Goal: Navigation & Orientation: Understand site structure

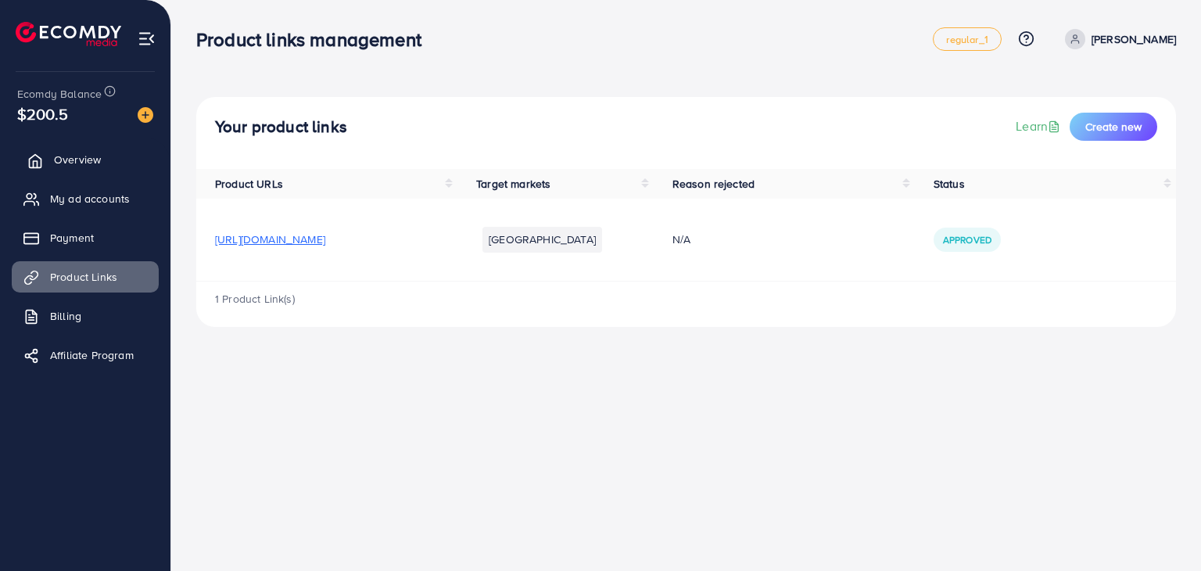
drag, startPoint x: 0, startPoint y: 0, endPoint x: 64, endPoint y: 160, distance: 172.6
click at [64, 160] on span "Overview" at bounding box center [77, 160] width 47 height 16
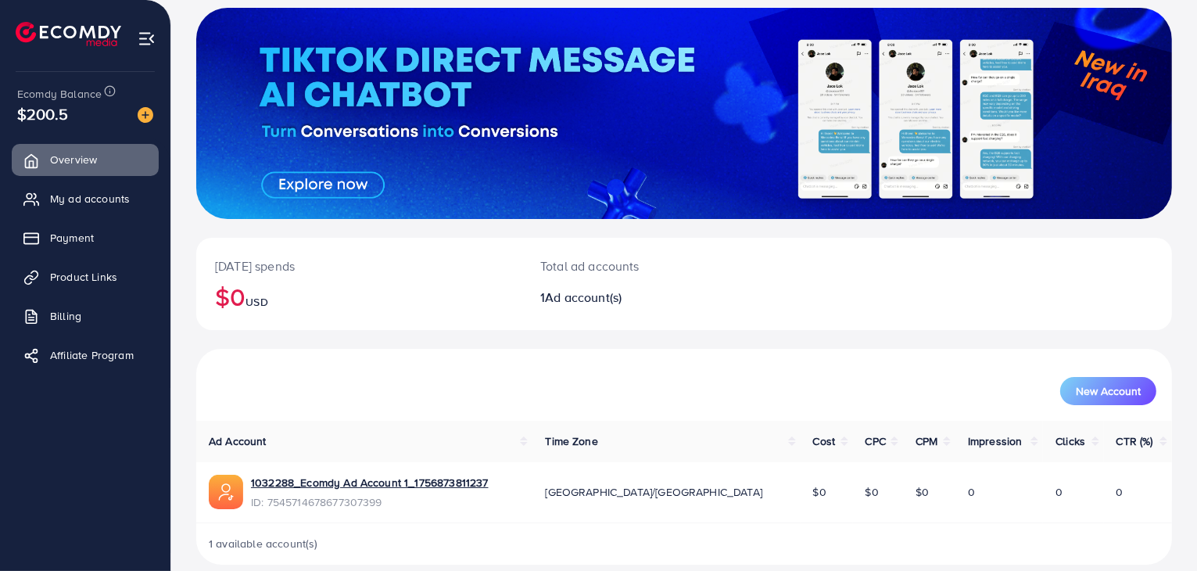
scroll to position [107, 0]
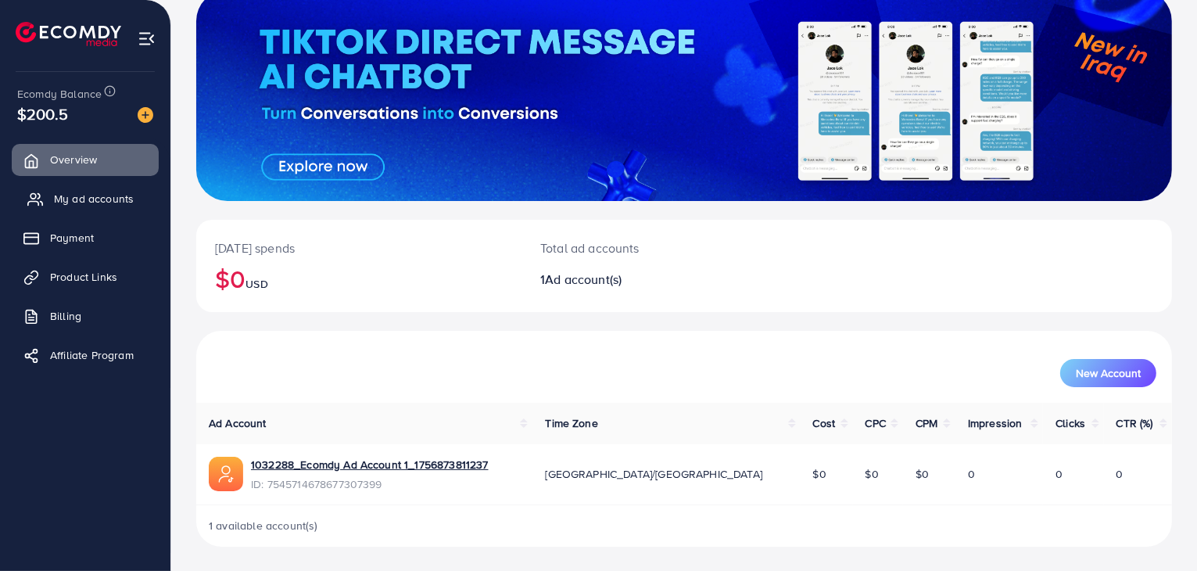
click at [103, 202] on span "My ad accounts" at bounding box center [94, 199] width 80 height 16
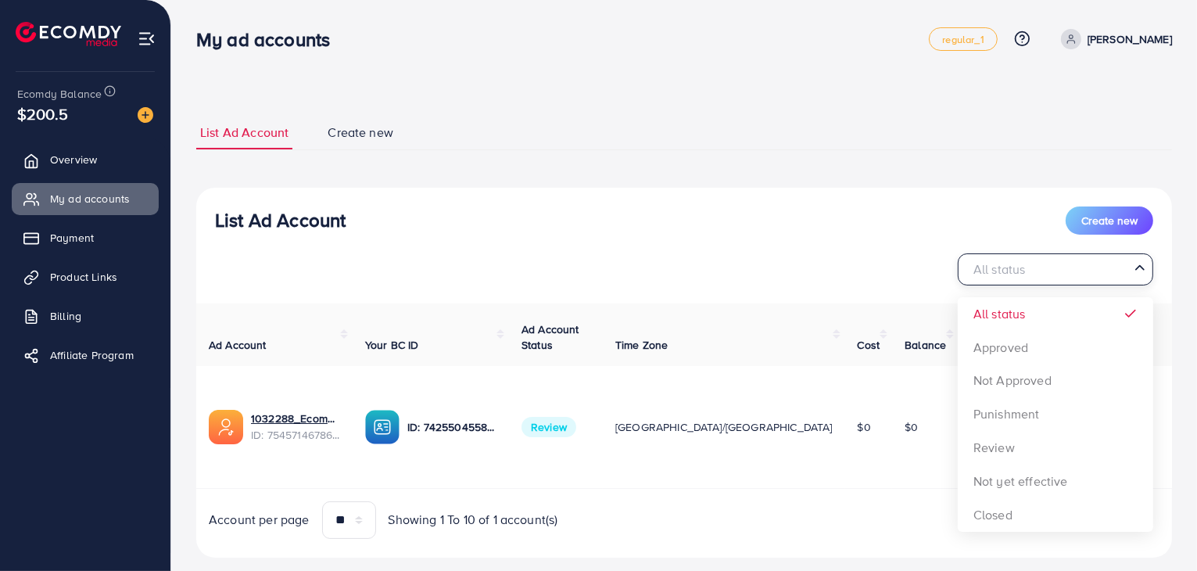
click at [985, 270] on div "All status" at bounding box center [1046, 267] width 166 height 27
click at [985, 270] on input "Search for option" at bounding box center [1046, 269] width 163 height 24
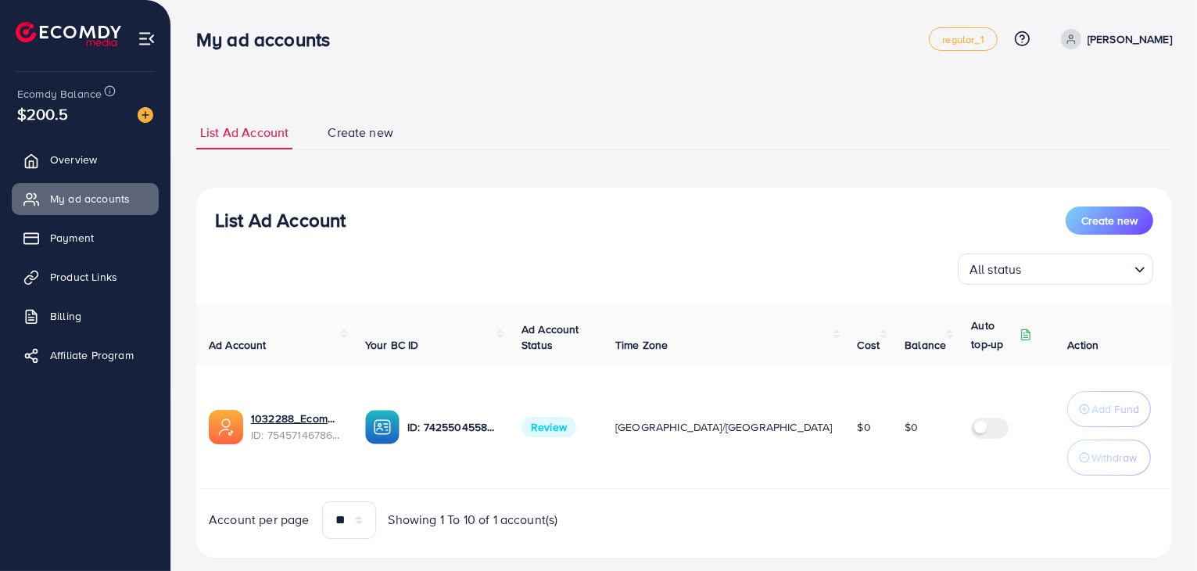
click at [791, 265] on div "All status Loading... All status Approved Not Approved Punishment Review Not ye…" at bounding box center [684, 268] width 938 height 31
click at [106, 251] on link "Payment" at bounding box center [85, 237] width 147 height 31
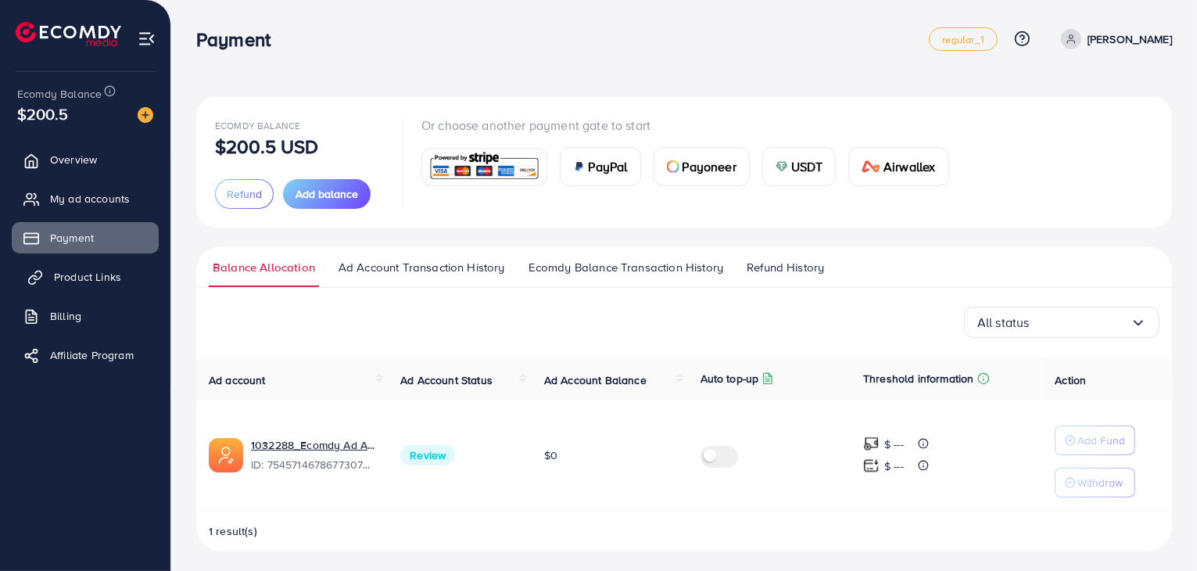
click at [66, 271] on span "Product Links" at bounding box center [87, 277] width 67 height 16
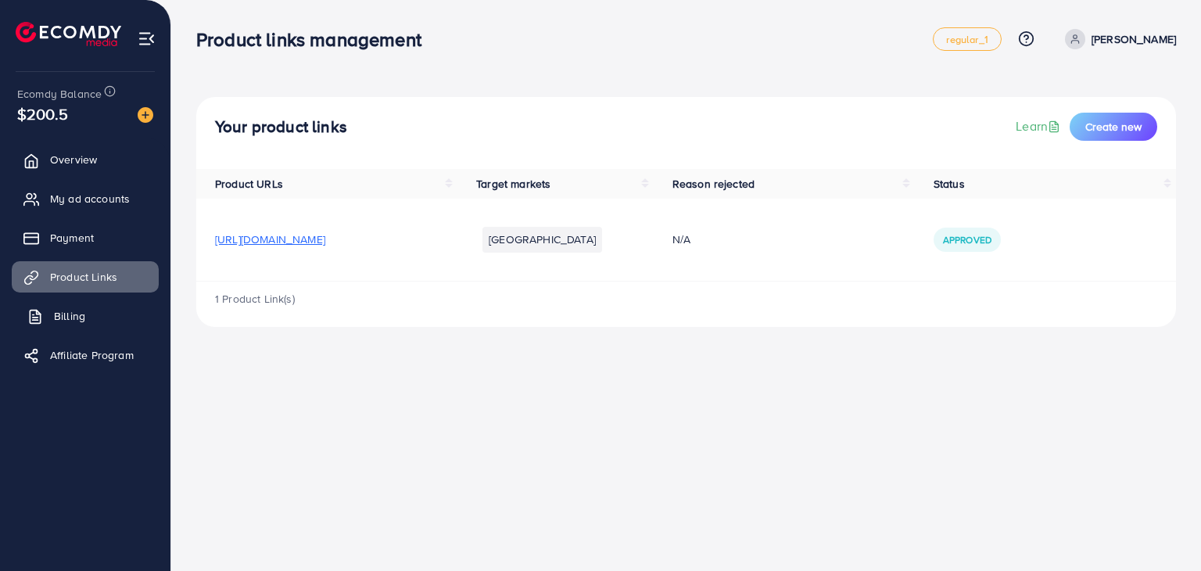
click at [47, 324] on link "Billing" at bounding box center [85, 315] width 147 height 31
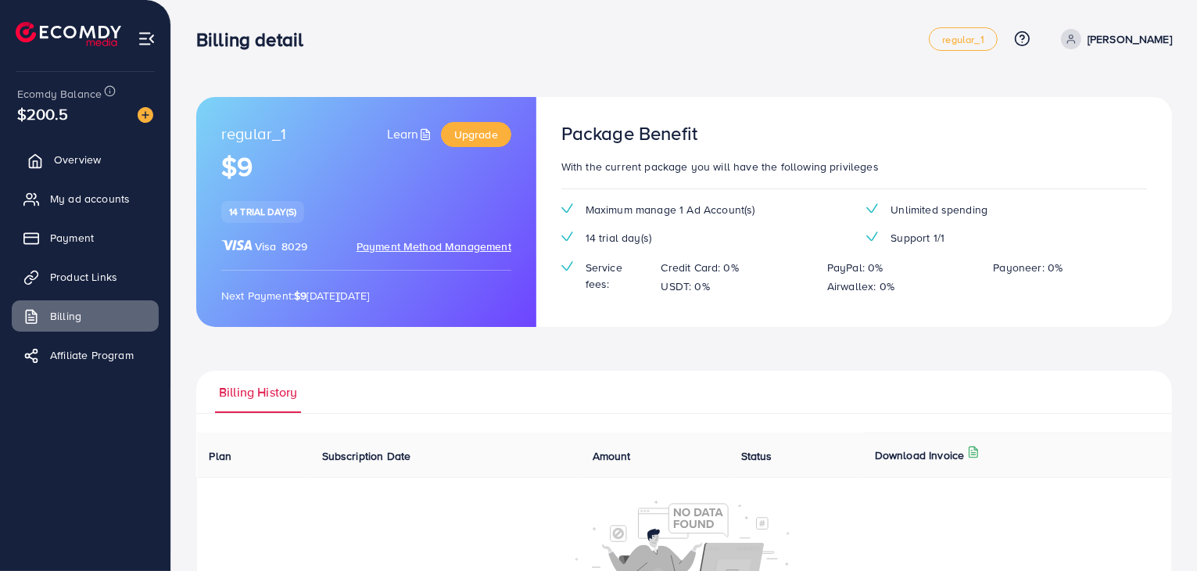
click at [66, 160] on span "Overview" at bounding box center [77, 160] width 47 height 16
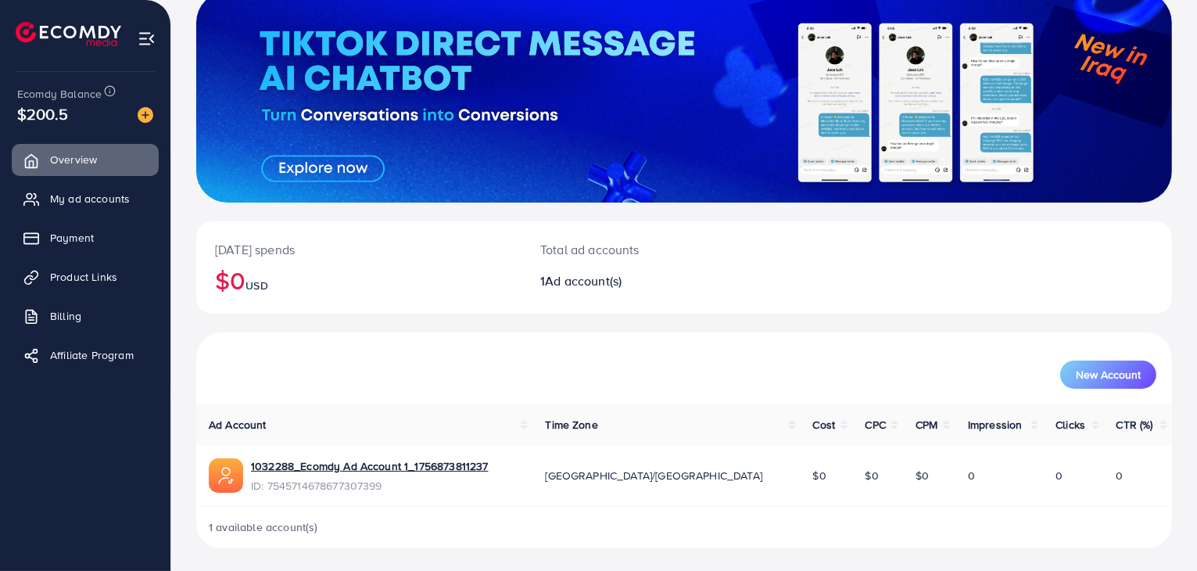
scroll to position [107, 0]
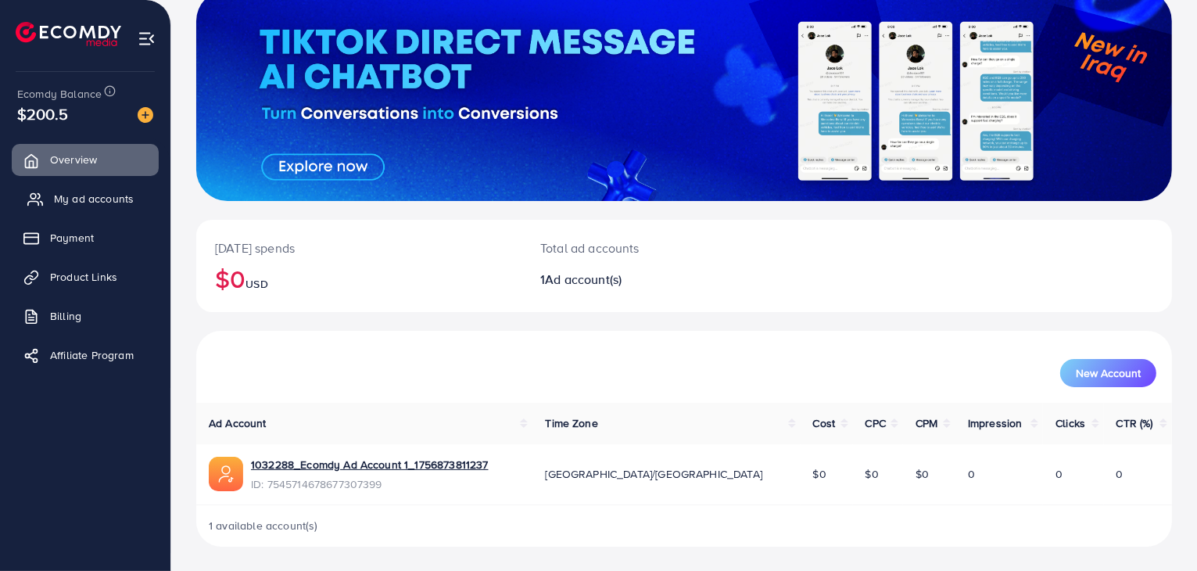
click at [100, 207] on link "My ad accounts" at bounding box center [85, 198] width 147 height 31
